Goal: Transaction & Acquisition: Purchase product/service

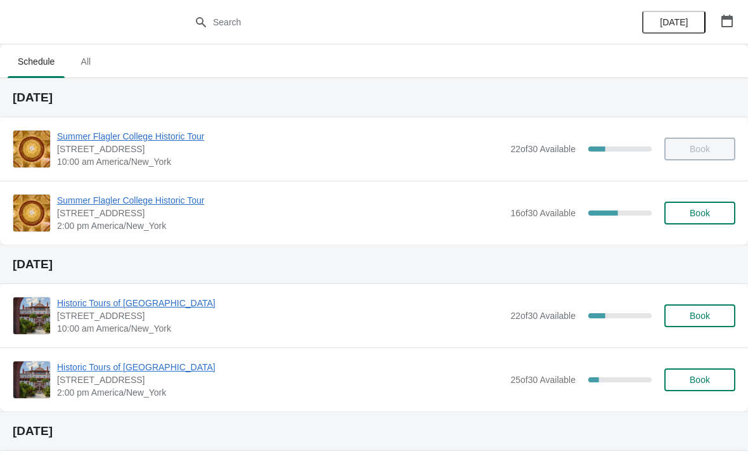
click at [708, 210] on span "Book" at bounding box center [700, 213] width 20 height 10
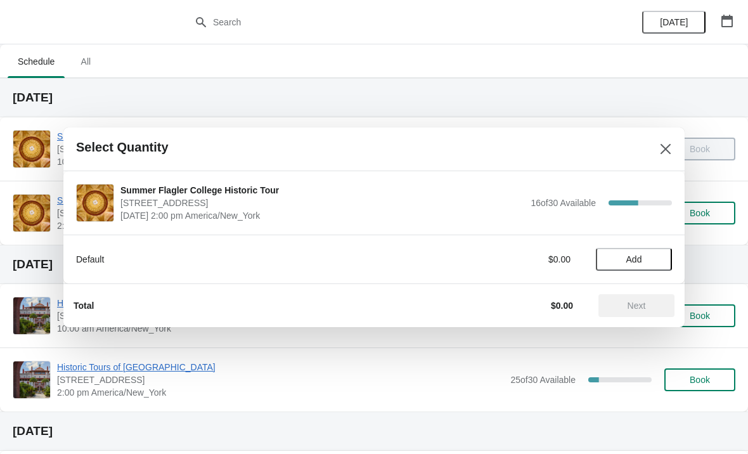
click at [653, 250] on button "Add" at bounding box center [634, 259] width 76 height 23
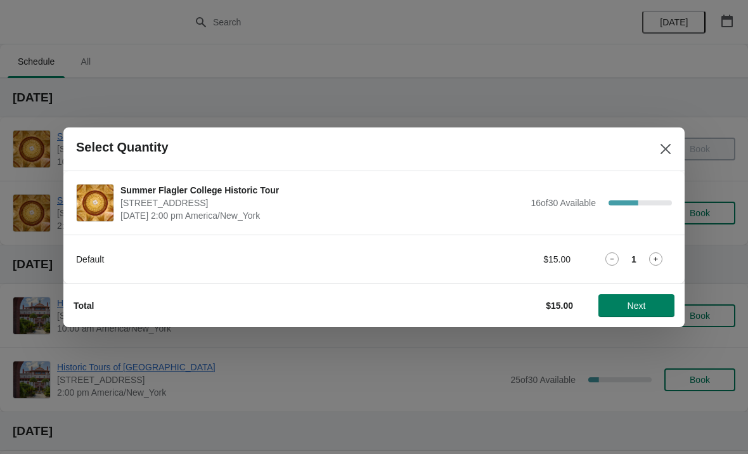
click at [650, 260] on icon at bounding box center [655, 258] width 13 height 13
click at [643, 297] on button "Next" at bounding box center [636, 305] width 76 height 23
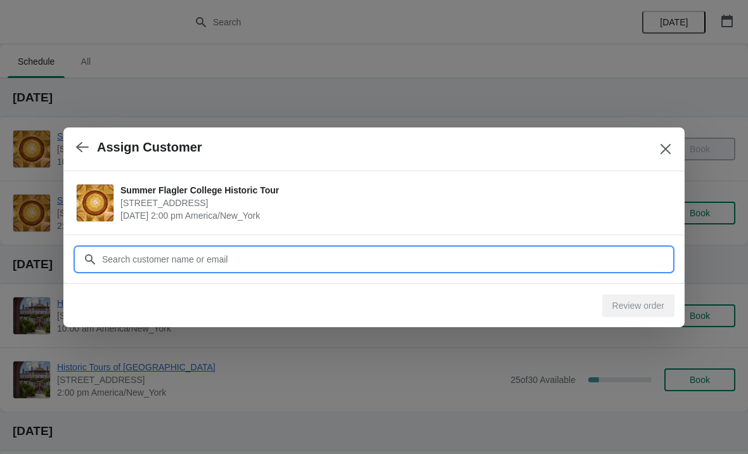
click at [404, 255] on input "Customer" at bounding box center [386, 259] width 570 height 23
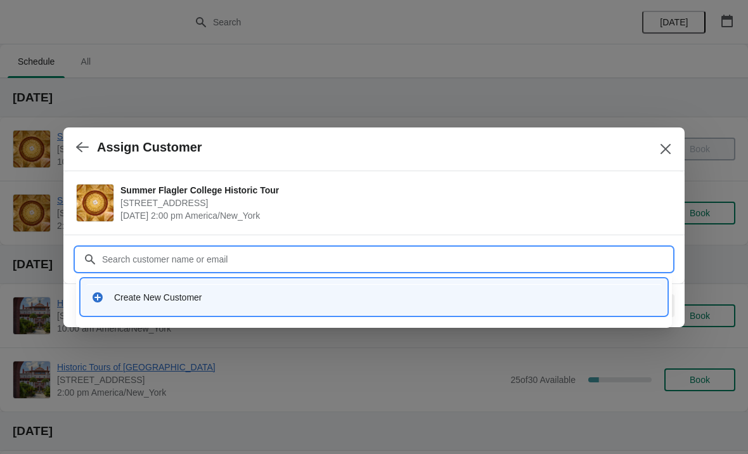
click at [276, 302] on div "Create New Customer" at bounding box center [385, 297] width 543 height 13
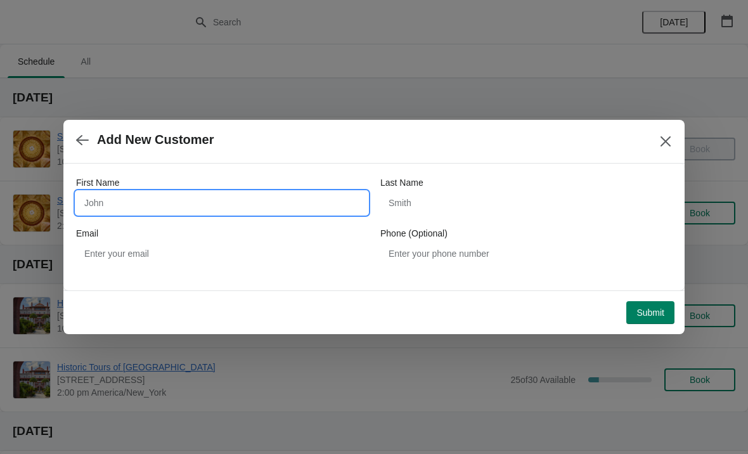
click at [293, 212] on input "First Name" at bounding box center [222, 202] width 292 height 23
type input "[PERSON_NAME]"
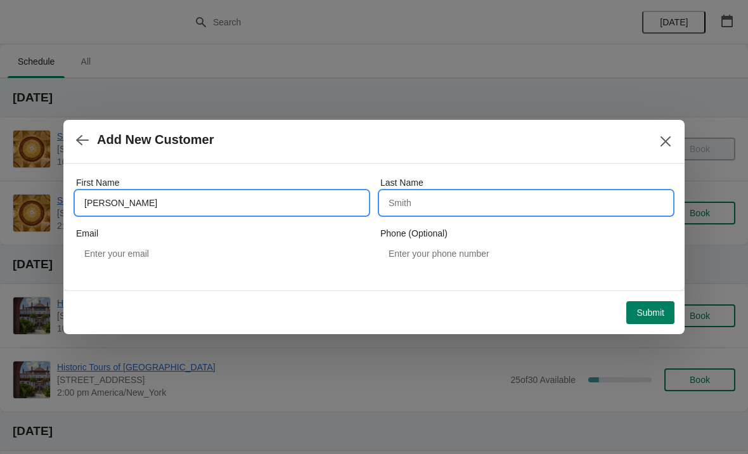
click at [525, 201] on input "Last Name" at bounding box center [526, 202] width 292 height 23
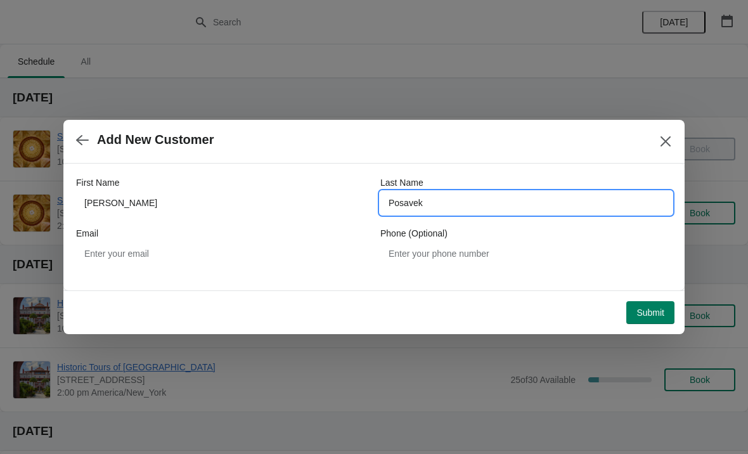
type input "Posavek"
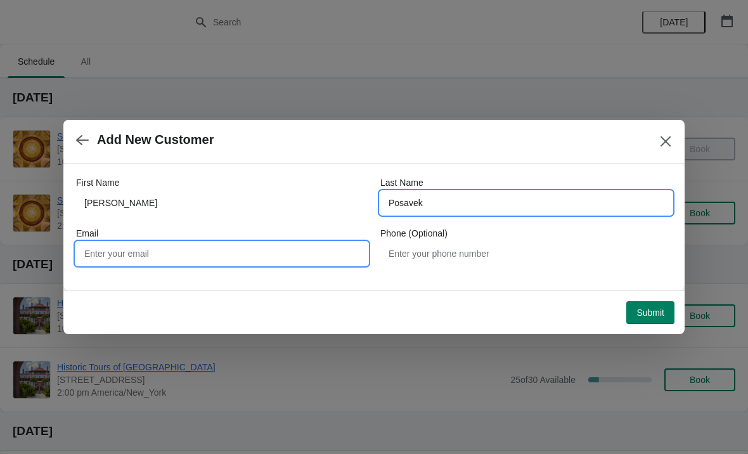
click at [305, 250] on input "Email" at bounding box center [222, 253] width 292 height 23
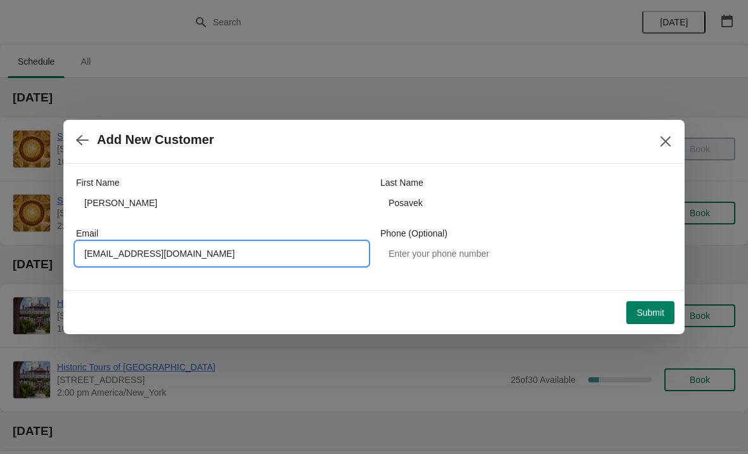
type input "[EMAIL_ADDRESS][DOMAIN_NAME]"
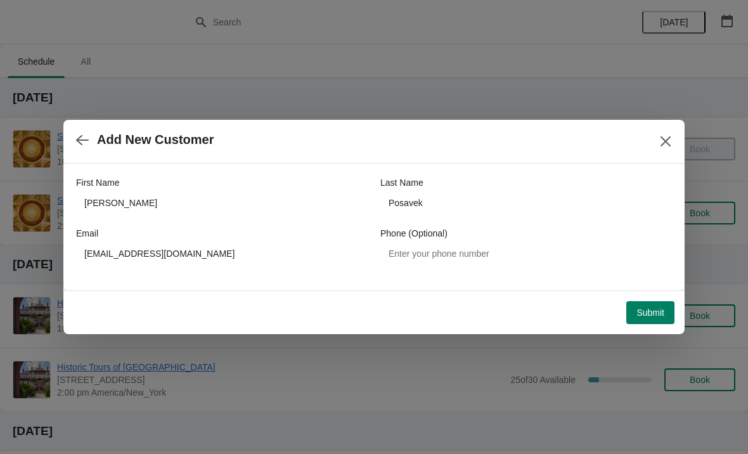
click at [662, 302] on button "Submit" at bounding box center [650, 312] width 48 height 23
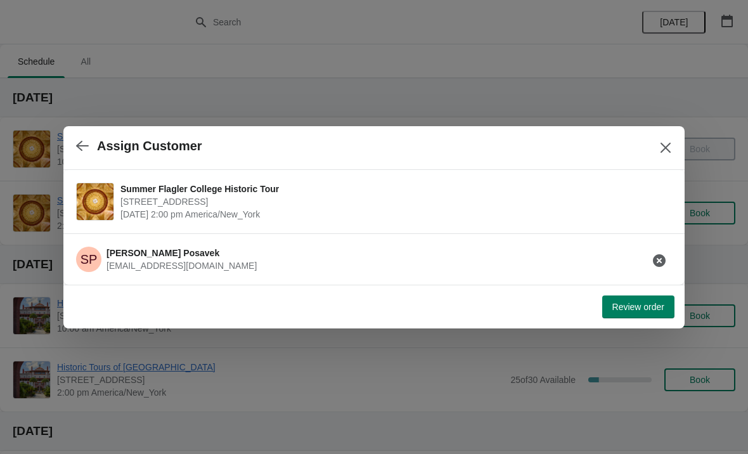
click at [643, 305] on span "Review order" at bounding box center [638, 307] width 52 height 10
